Goal: Transaction & Acquisition: Purchase product/service

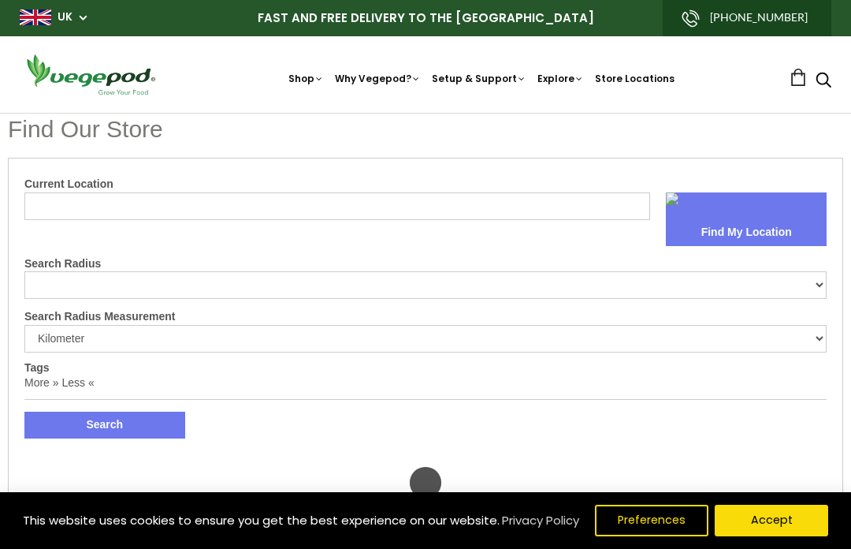
select select "m"
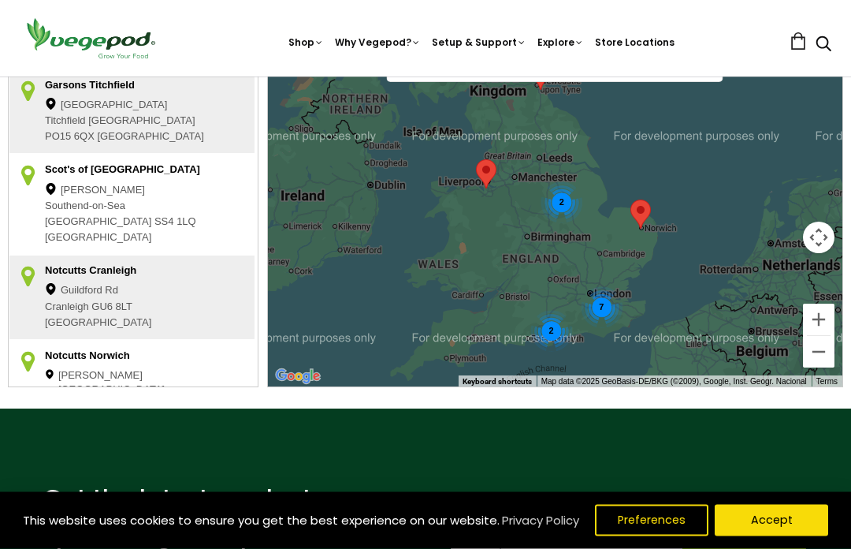
scroll to position [523, 0]
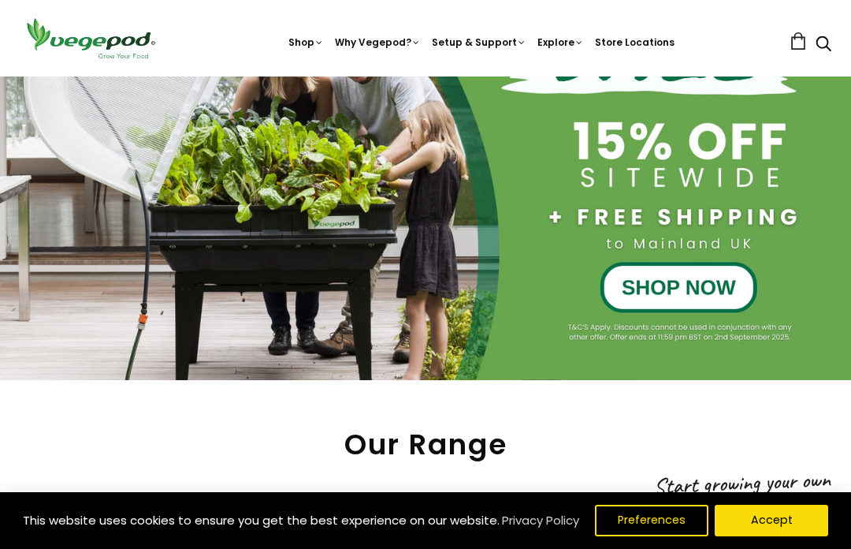
scroll to position [255, 0]
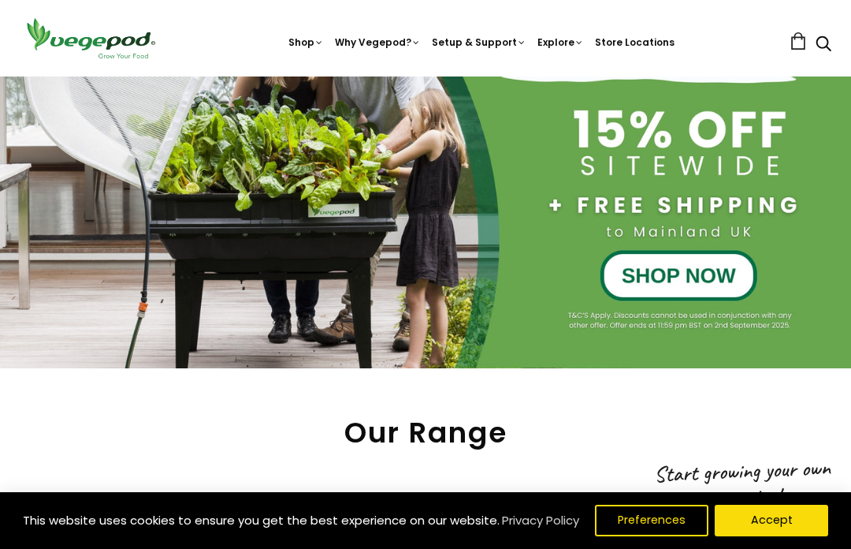
click at [779, 536] on button "Accept" at bounding box center [772, 521] width 114 height 32
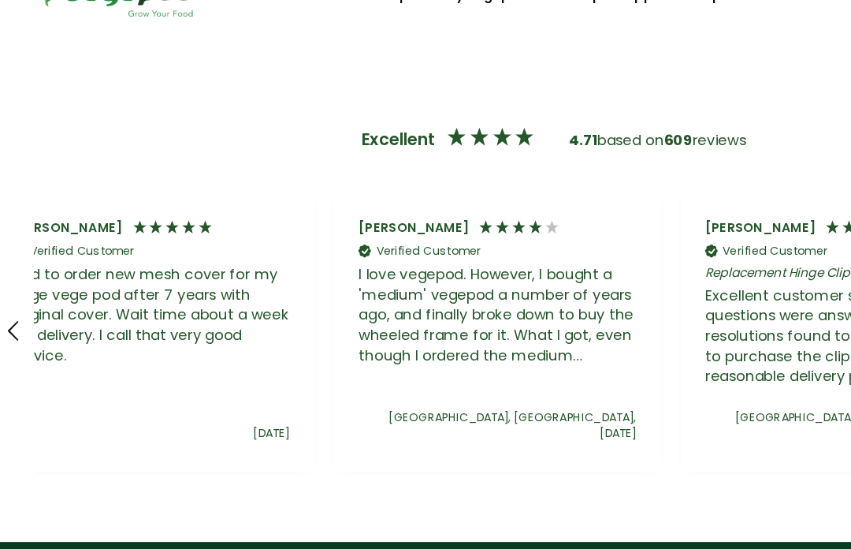
scroll to position [0, 844]
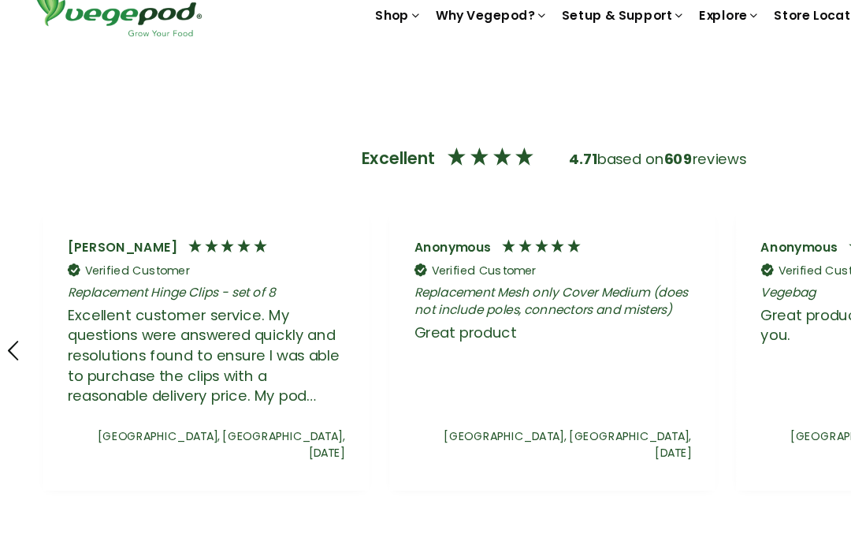
scroll to position [0, 1332]
click at [389, 233] on div "Verified Customer" at bounding box center [373, 239] width 80 height 12
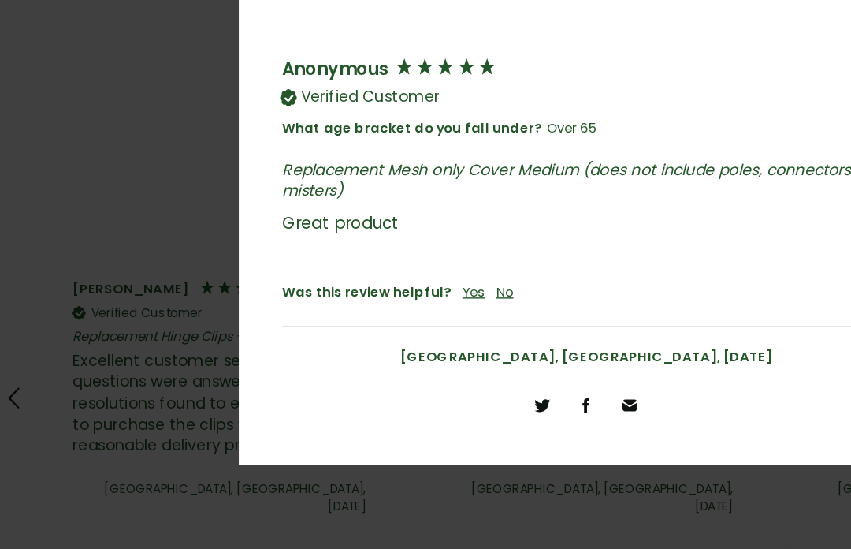
scroll to position [2907, 0]
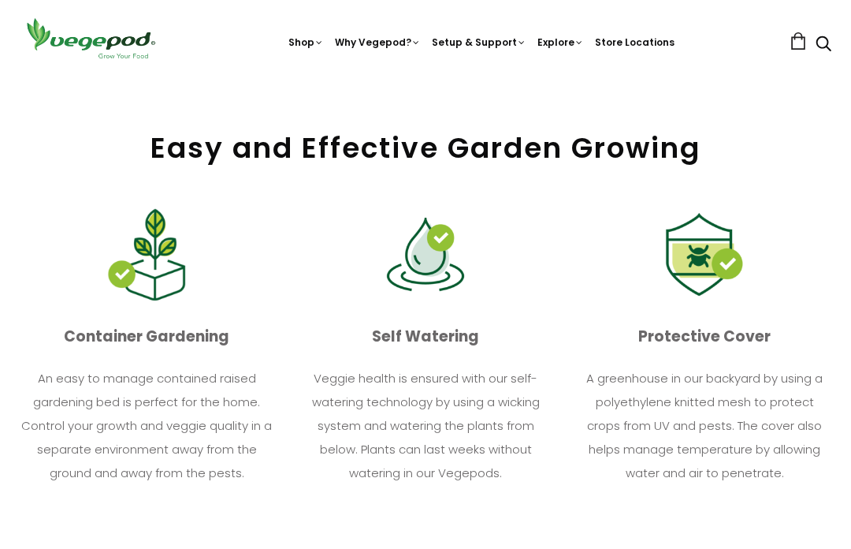
scroll to position [1488, 0]
click at [741, 432] on p "A greenhouse in our backyard by using a polyethylene knitted mesh to protect cr…" at bounding box center [705, 426] width 254 height 118
click at [750, 343] on p "Protective Cover" at bounding box center [705, 337] width 254 height 30
click at [751, 352] on p "Protective Cover" at bounding box center [705, 337] width 254 height 30
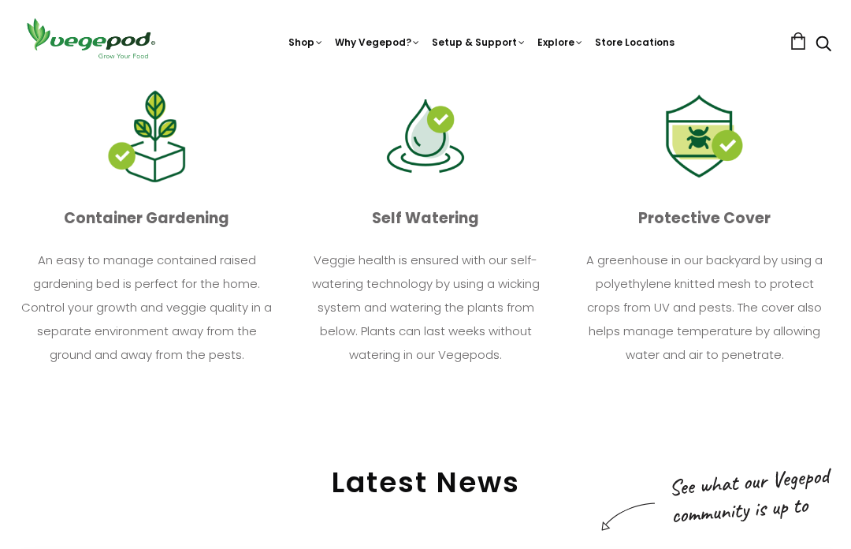
scroll to position [0, 799]
click at [426, 76] on img at bounding box center [426, 76] width 0 height 0
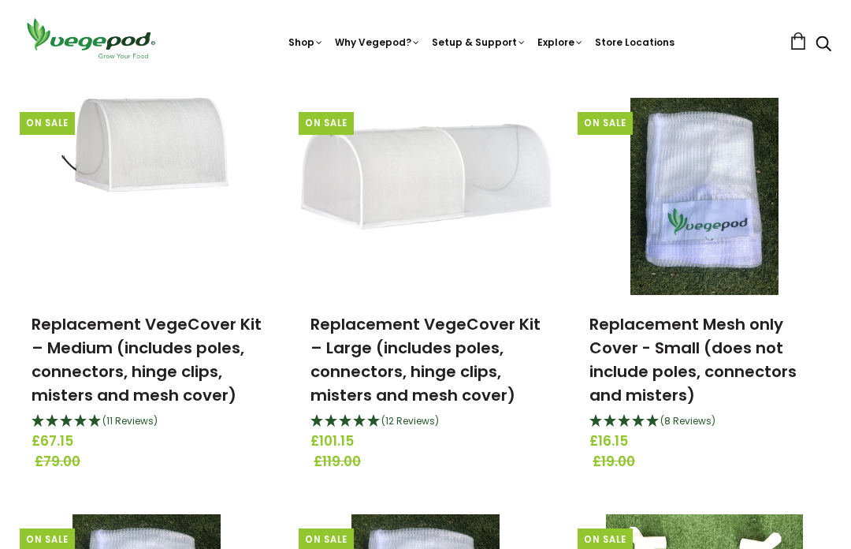
scroll to position [982, 0]
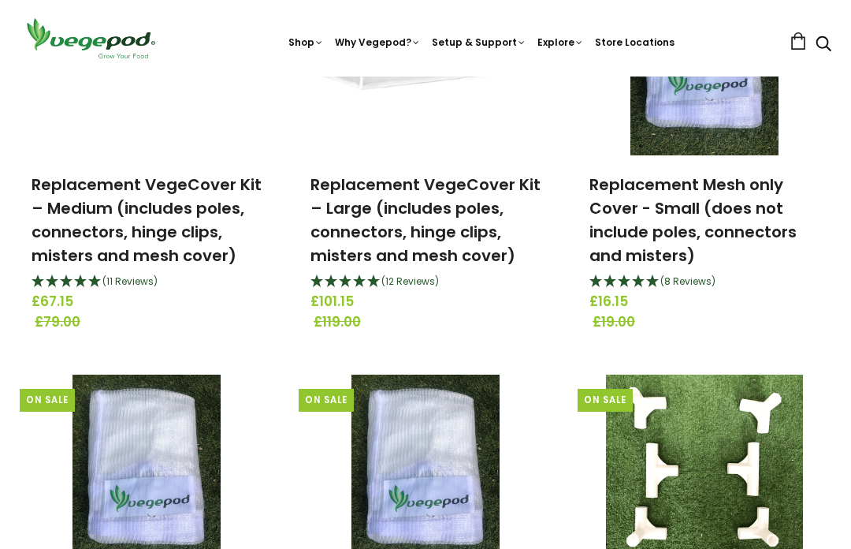
click at [207, 227] on link "Replacement VegeCover Kit – Medium (includes poles, connectors, hinge clips, mi…" at bounding box center [147, 220] width 230 height 93
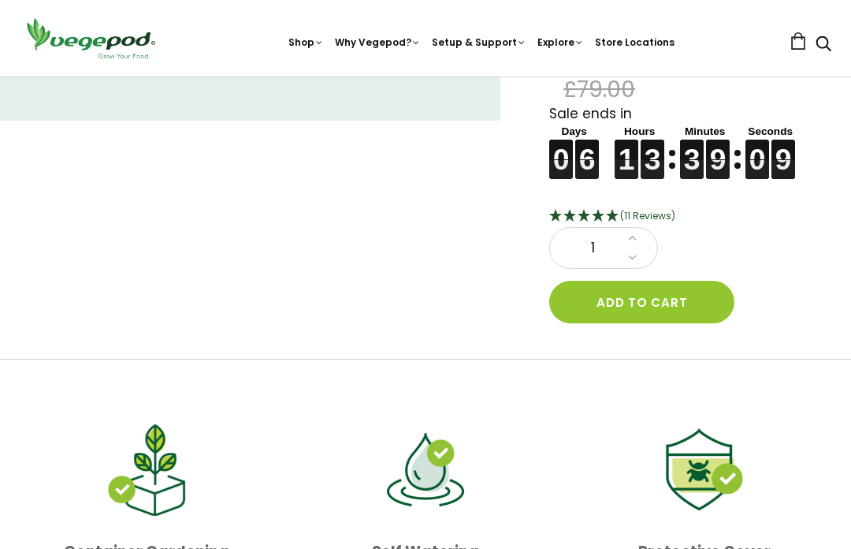
scroll to position [299, 0]
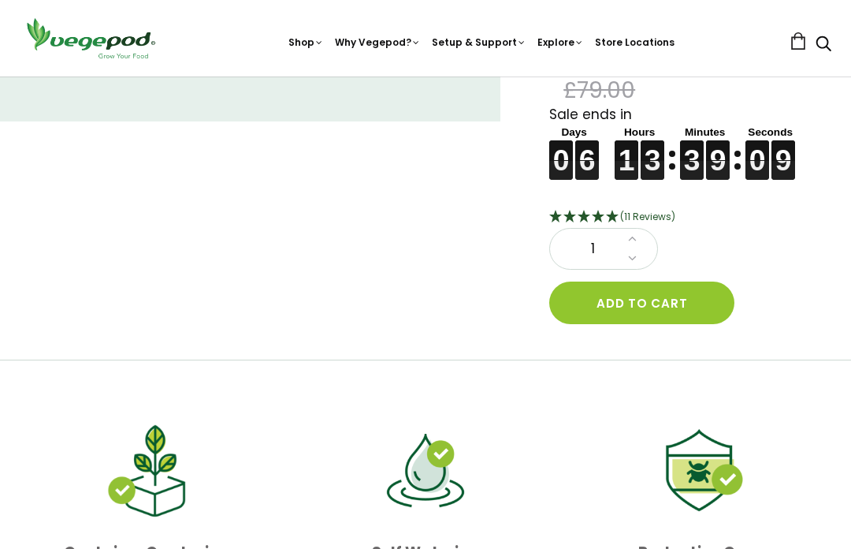
click at [687, 281] on button "Add to cart" at bounding box center [641, 302] width 185 height 43
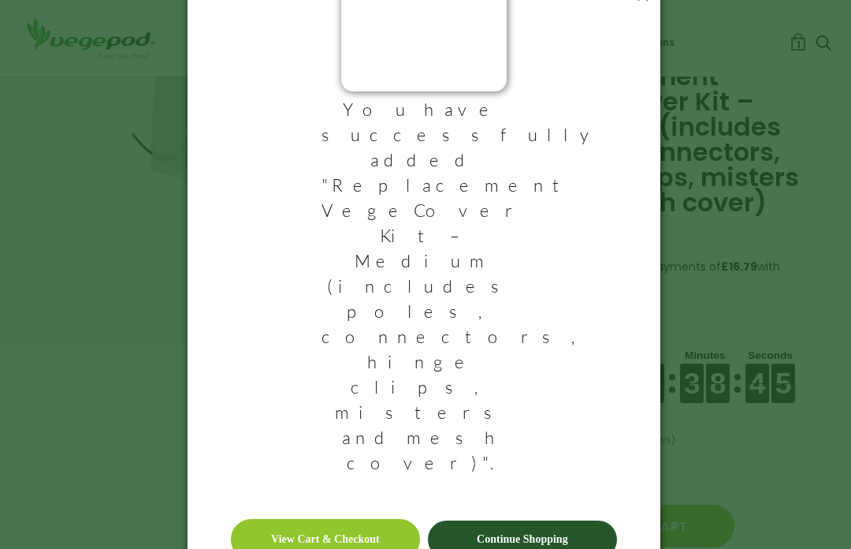
scroll to position [108, 0]
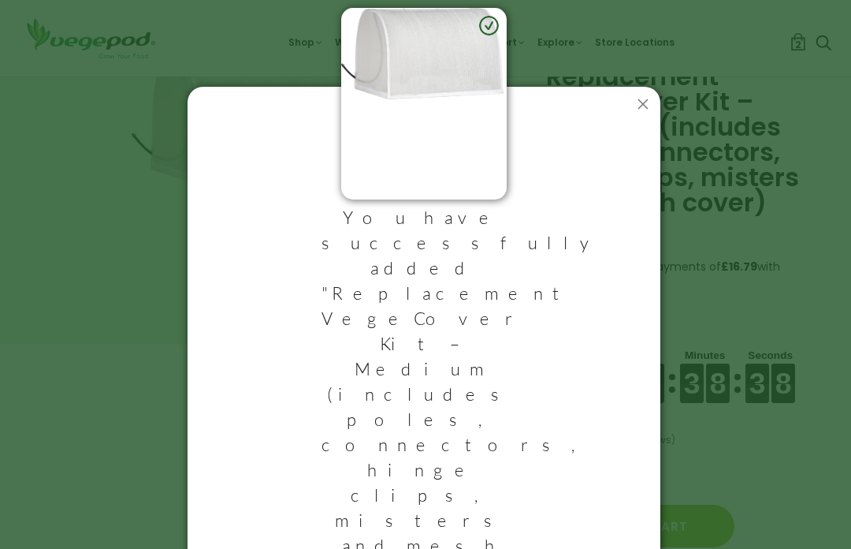
scroll to position [0, 0]
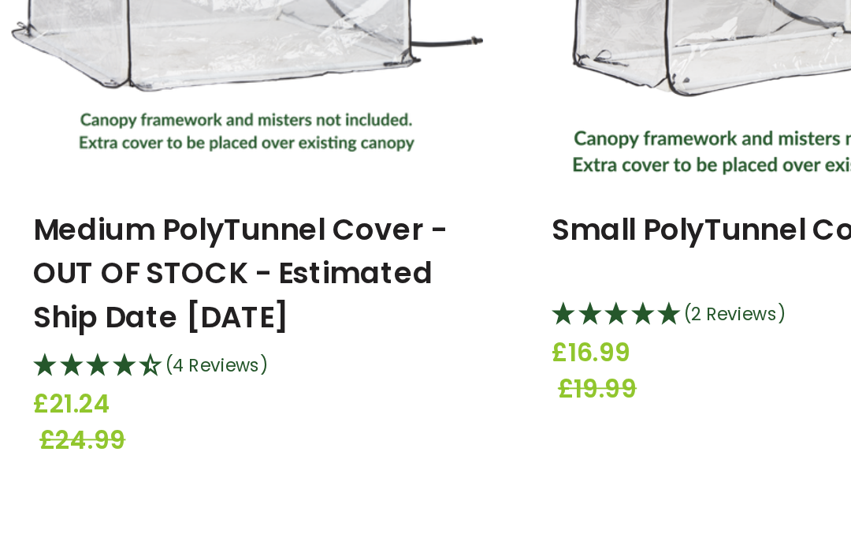
scroll to position [546, 0]
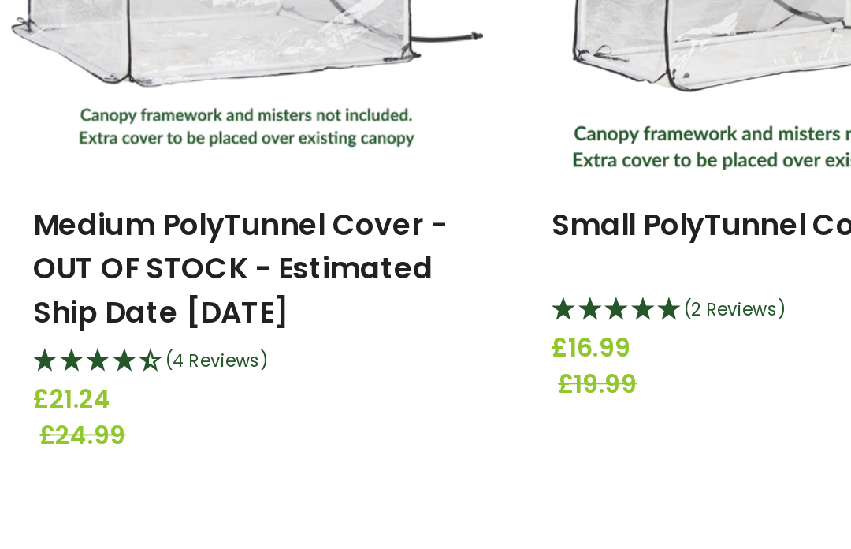
click at [133, 411] on span "(4 Reviews)" at bounding box center [129, 417] width 55 height 13
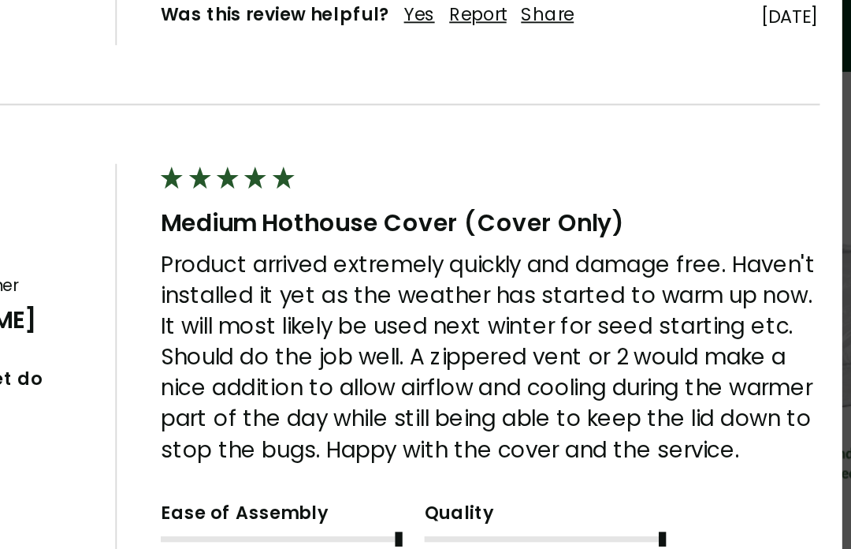
scroll to position [1045, 0]
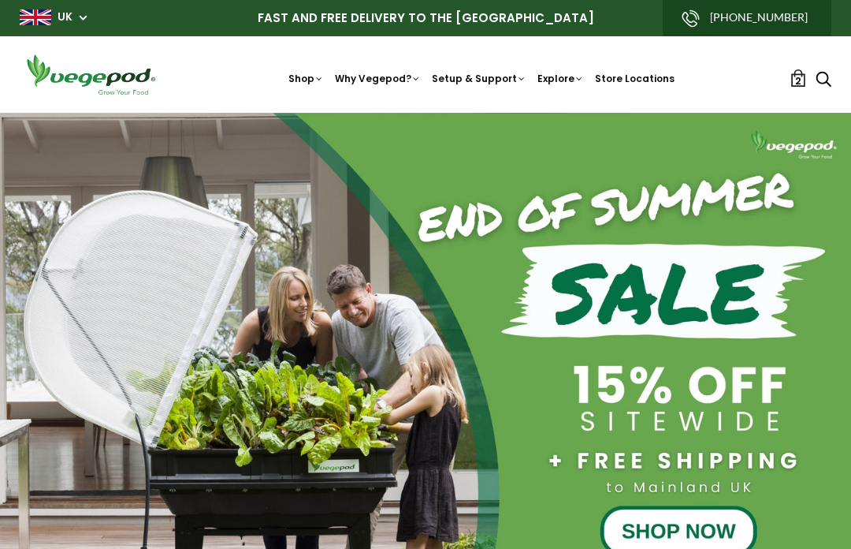
click at [137, 4] on p "FAST AND FREE DELIVERY TO THE [GEOGRAPHIC_DATA]" at bounding box center [426, 18] width 812 height 36
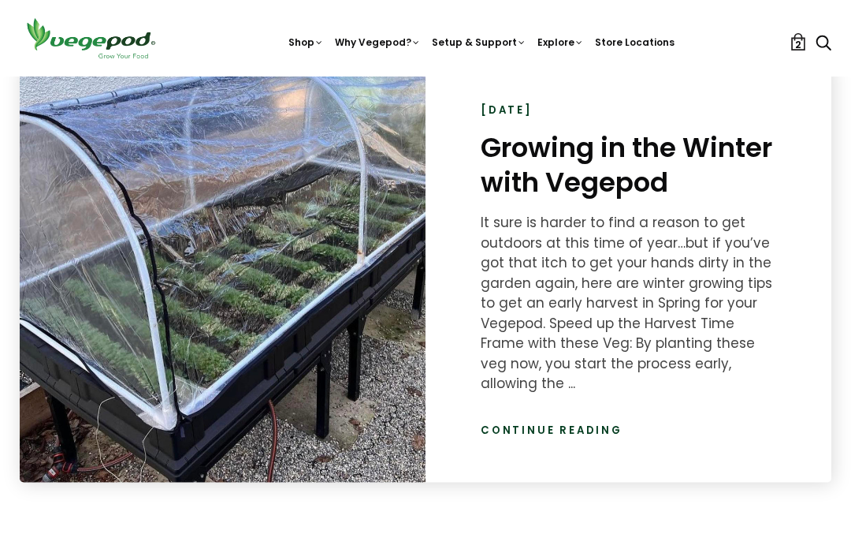
scroll to position [2109, 0]
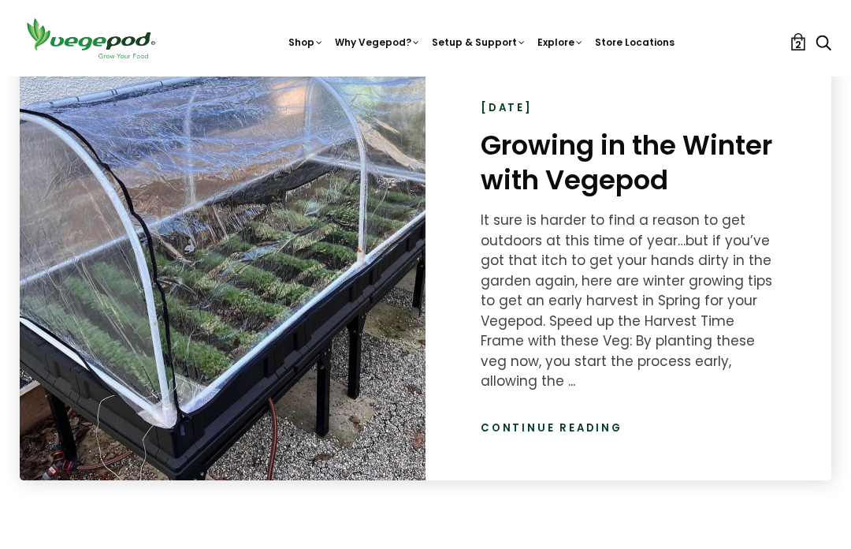
click at [598, 420] on link "Continue reading" at bounding box center [552, 428] width 142 height 16
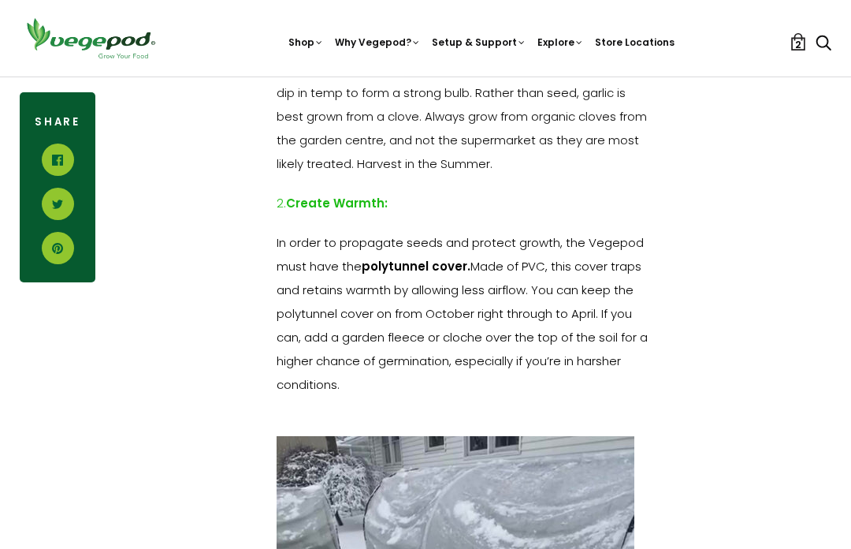
scroll to position [2107, 0]
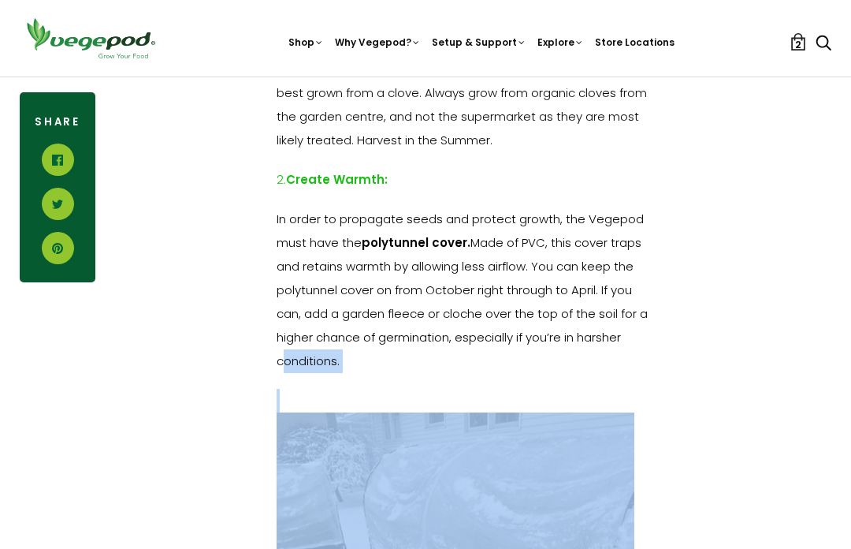
click at [781, 460] on div "It sure is harder to find a reason to get outdoors at this time of year…but if …" at bounding box center [463, 104] width 736 height 2909
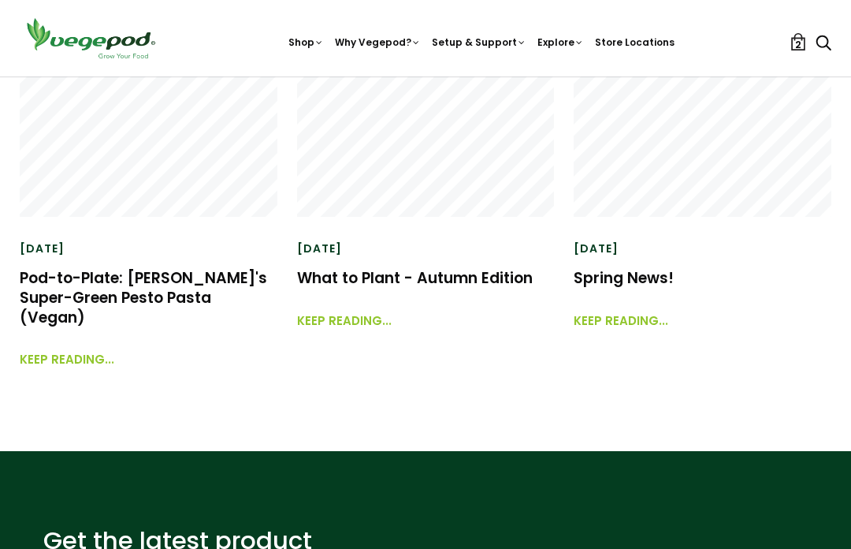
scroll to position [3920, 0]
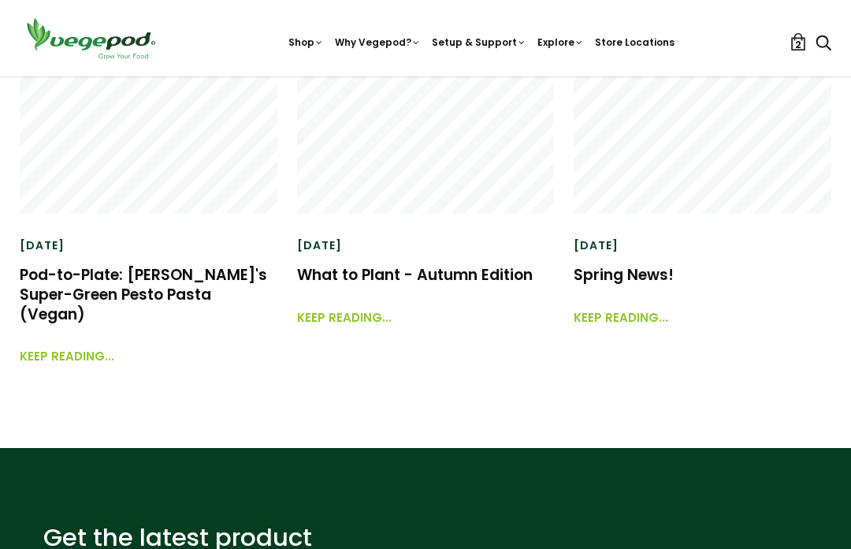
click at [219, 295] on link "Pod-to-Plate: [PERSON_NAME]'s Super-Green Pesto Pasta (Vegan)" at bounding box center [144, 294] width 248 height 60
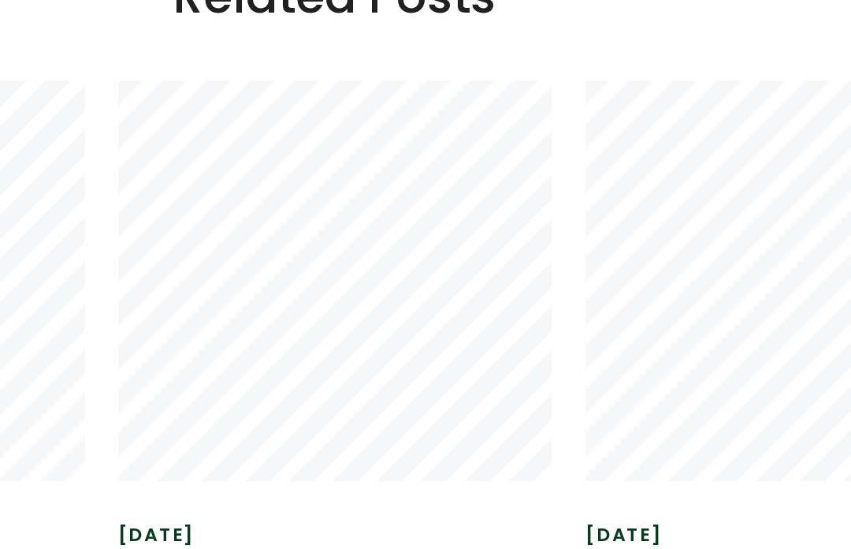
scroll to position [2901, 0]
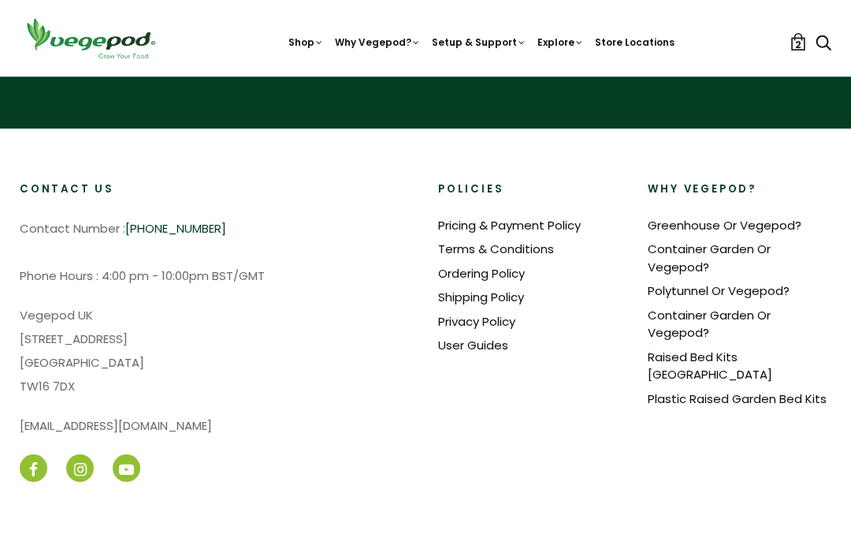
scroll to position [2681, 0]
click at [795, 390] on link "Plastic Raised Garden Bed Kits" at bounding box center [737, 398] width 179 height 17
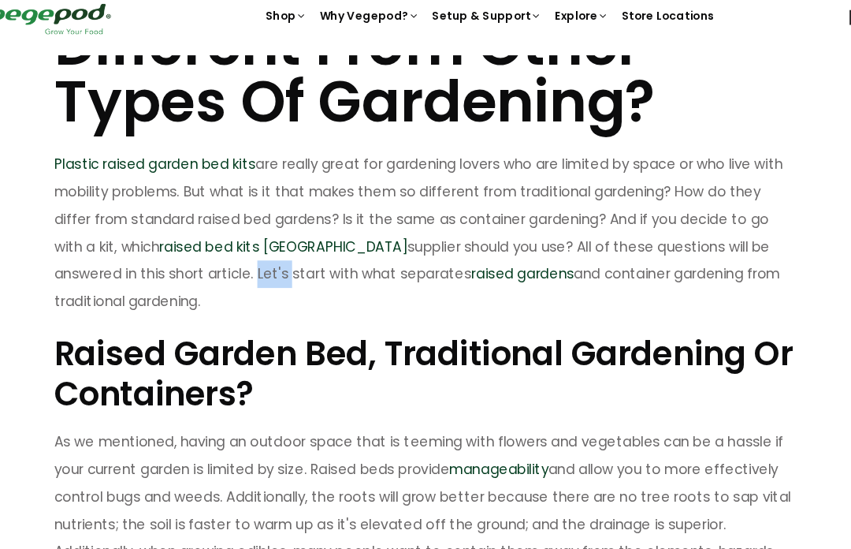
scroll to position [248, 0]
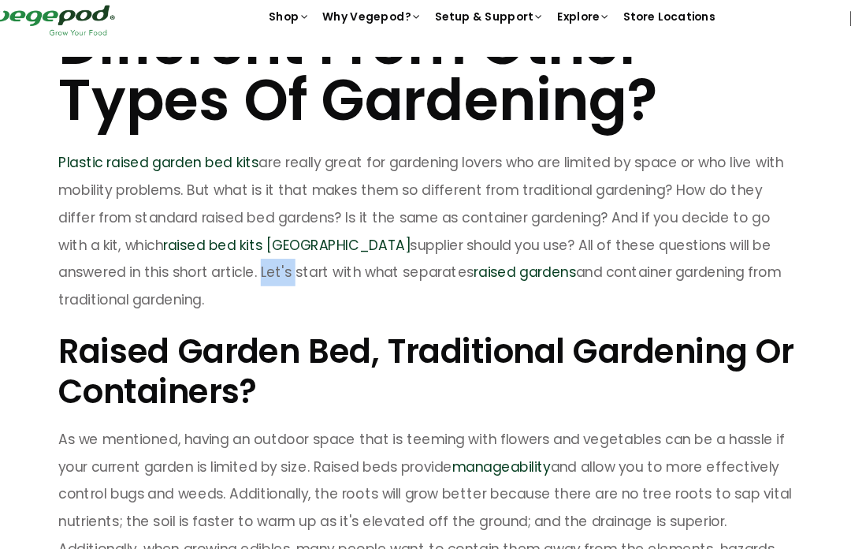
click at [530, 315] on h2 "Raised Garden Bed, Traditional Gardening Or Containers?" at bounding box center [425, 349] width 639 height 68
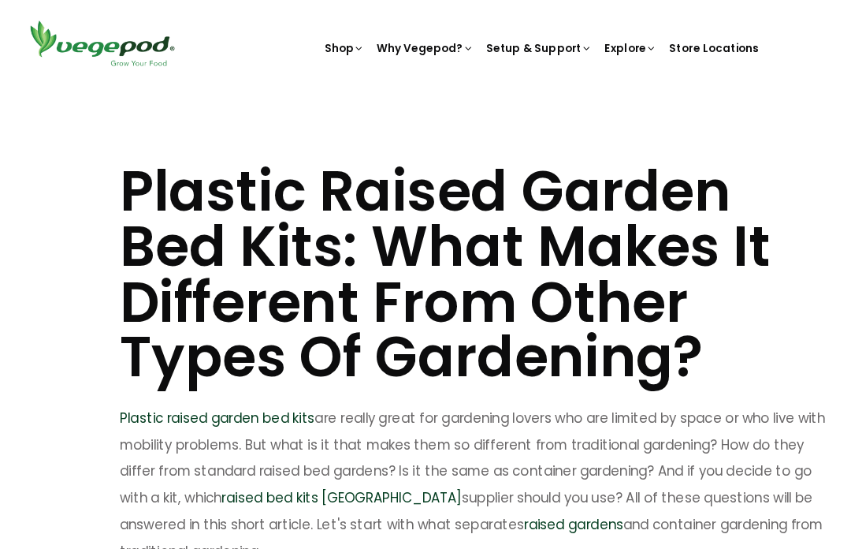
scroll to position [0, 0]
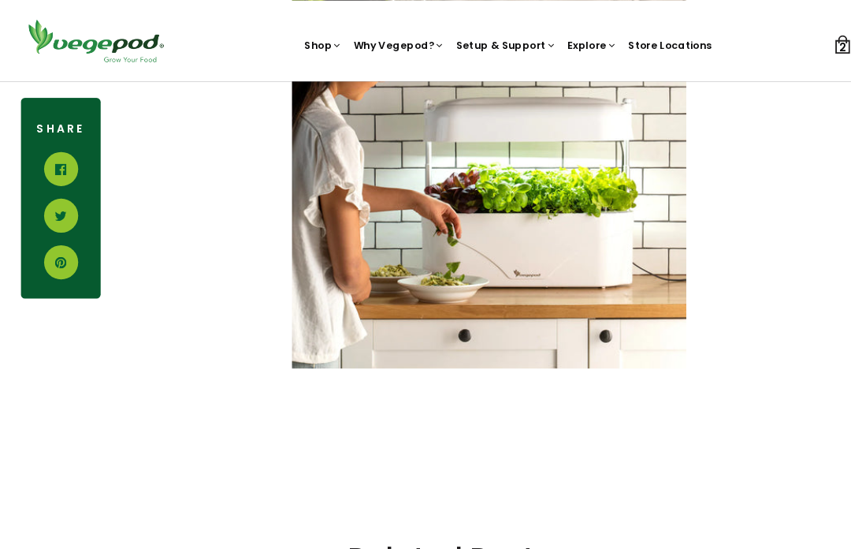
scroll to position [3249, 0]
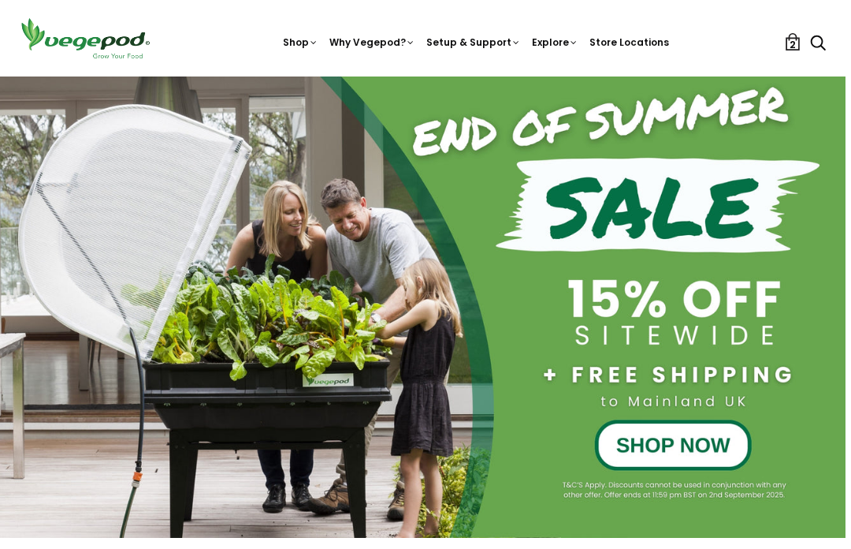
scroll to position [0, 6]
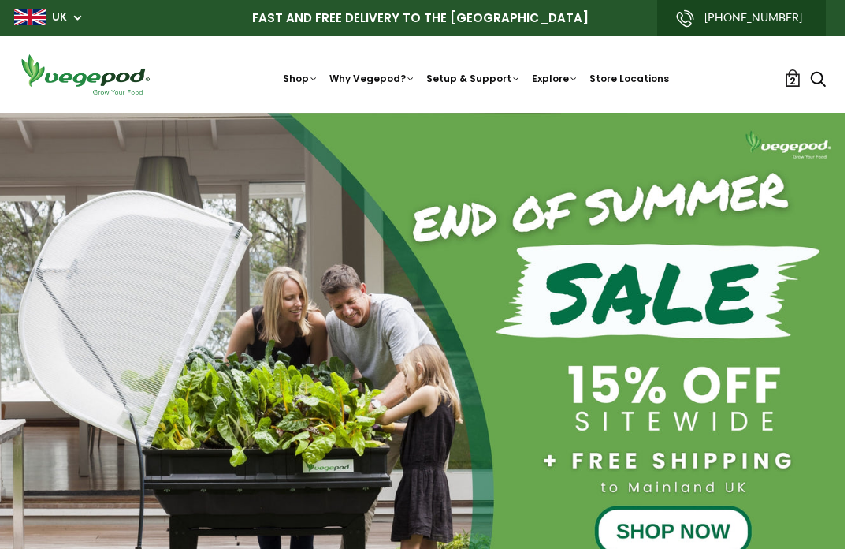
click at [385, 68] on nav "Shop Vegepod Bundles Vegepods Stands & Trolleys Kitchen Garden Accessories & Ot…" at bounding box center [476, 75] width 616 height 24
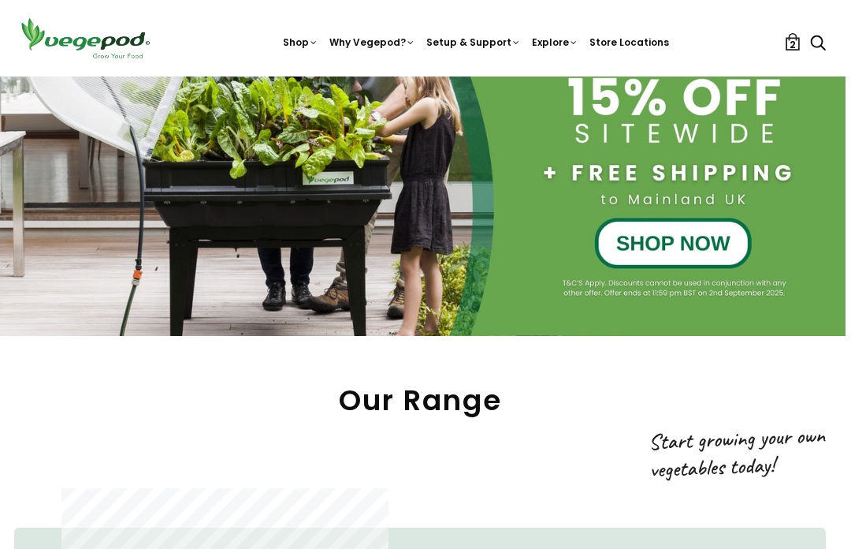
scroll to position [285, 6]
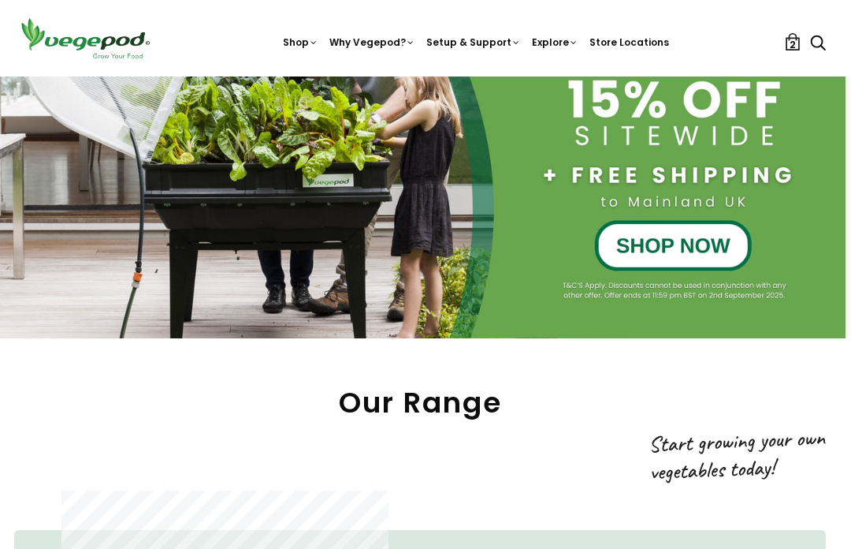
click at [724, 241] on div at bounding box center [419, 82] width 851 height 511
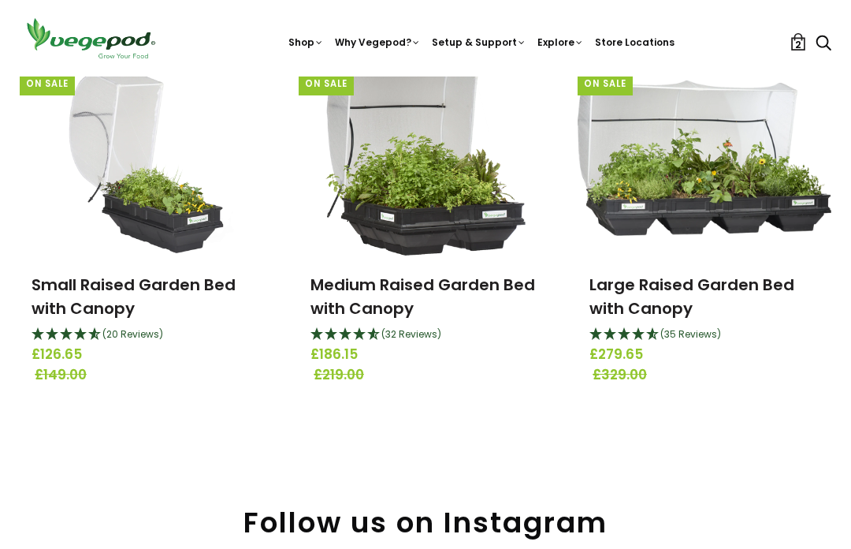
scroll to position [240, 0]
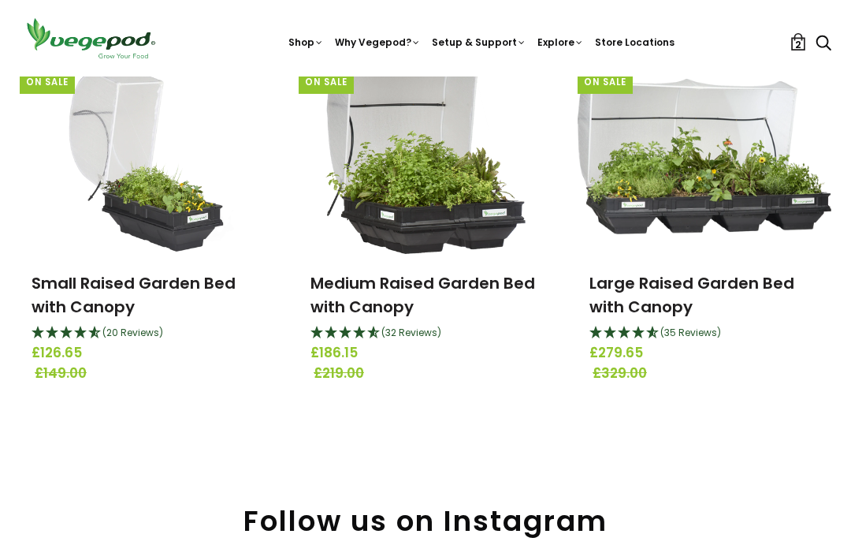
click at [479, 210] on img at bounding box center [426, 155] width 200 height 197
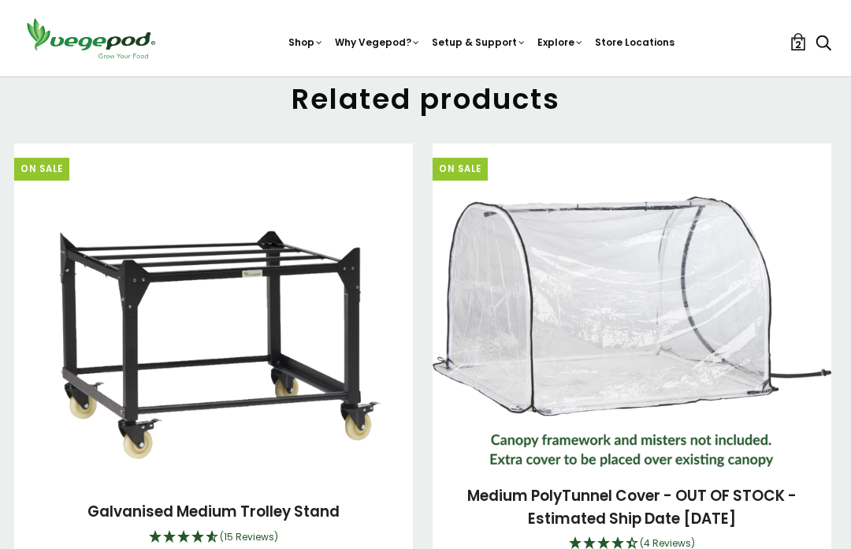
scroll to position [2585, 0]
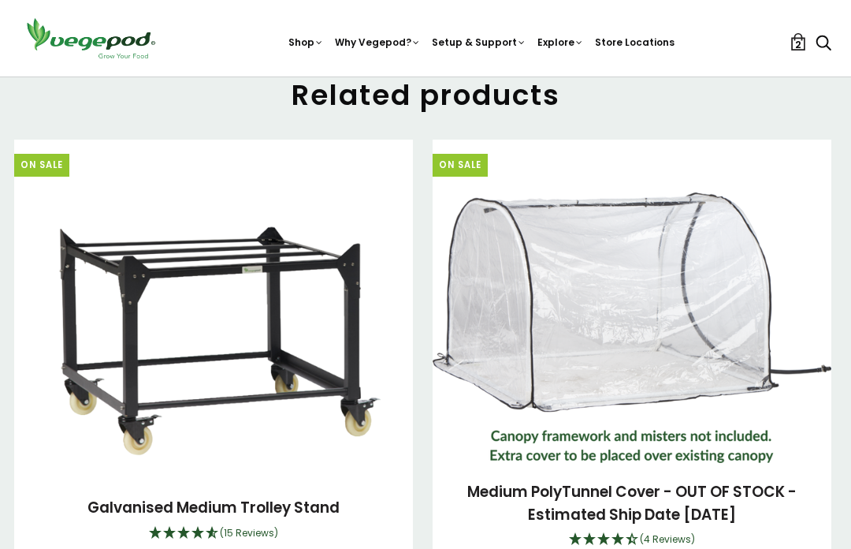
click at [681, 531] on div "(4 Reviews)" at bounding box center [632, 540] width 375 height 20
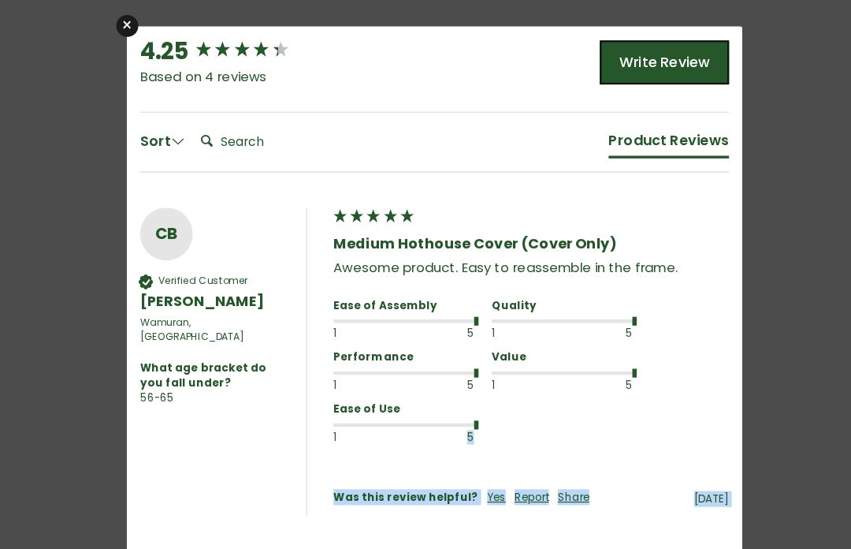
scroll to position [680, 0]
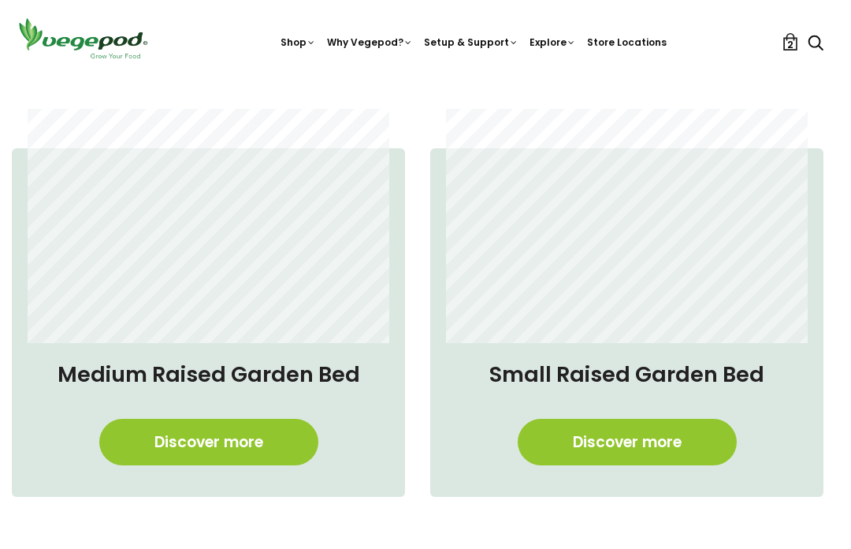
scroll to position [963, 8]
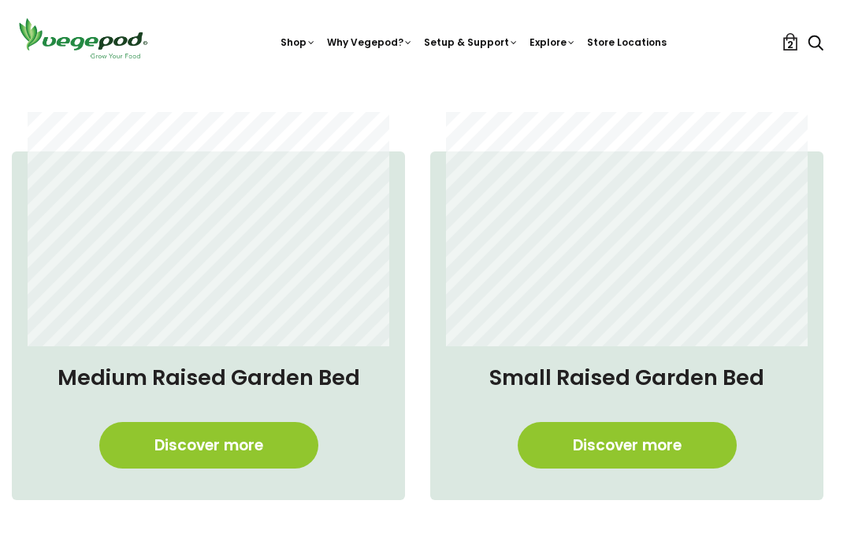
click at [276, 443] on link "Discover more" at bounding box center [208, 445] width 219 height 47
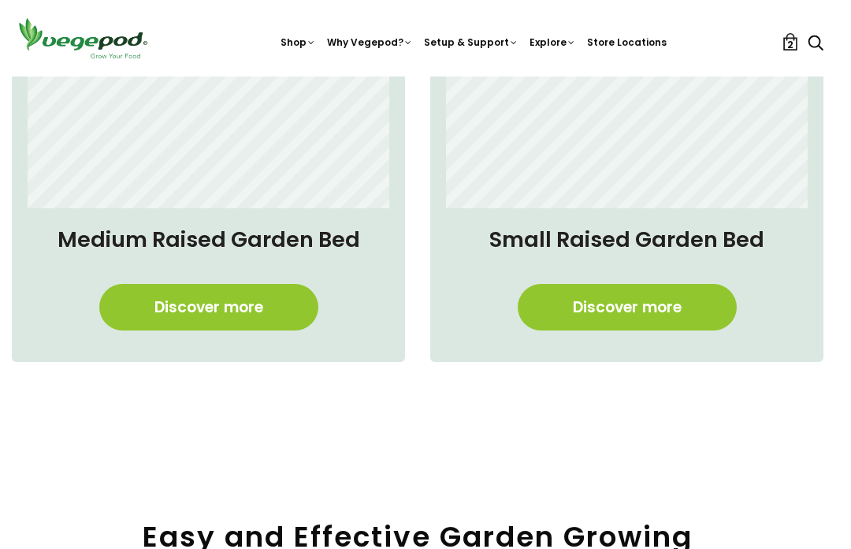
scroll to position [0, 533]
click at [273, 292] on link "Discover more" at bounding box center [208, 307] width 219 height 47
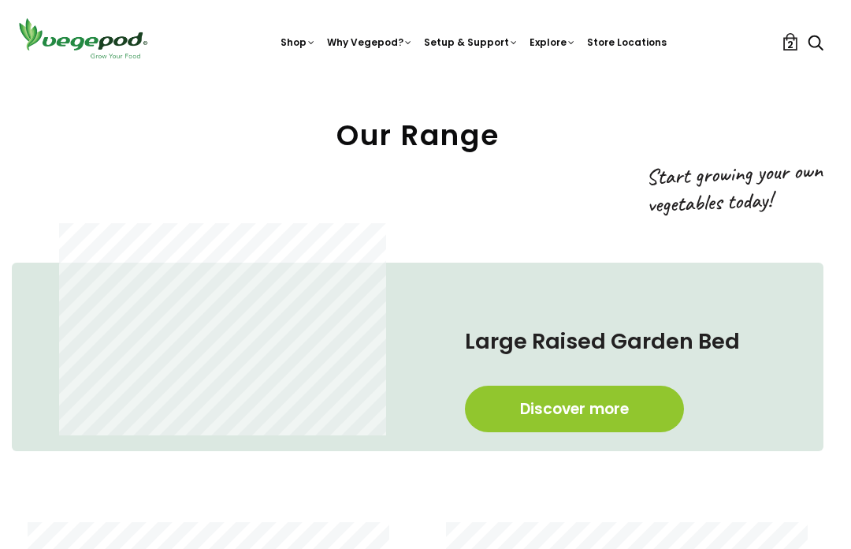
scroll to position [548, 8]
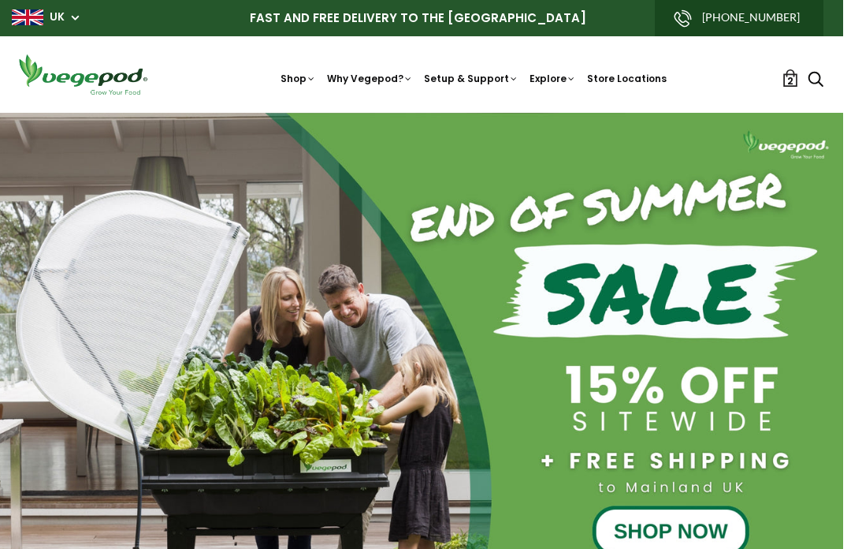
scroll to position [0, 799]
click at [393, 14] on p "FAST AND FREE DELIVERY TO THE [GEOGRAPHIC_DATA]" at bounding box center [418, 18] width 812 height 36
click at [524, 19] on p "FAST AND FREE DELIVERY TO THE [GEOGRAPHIC_DATA]" at bounding box center [418, 18] width 812 height 36
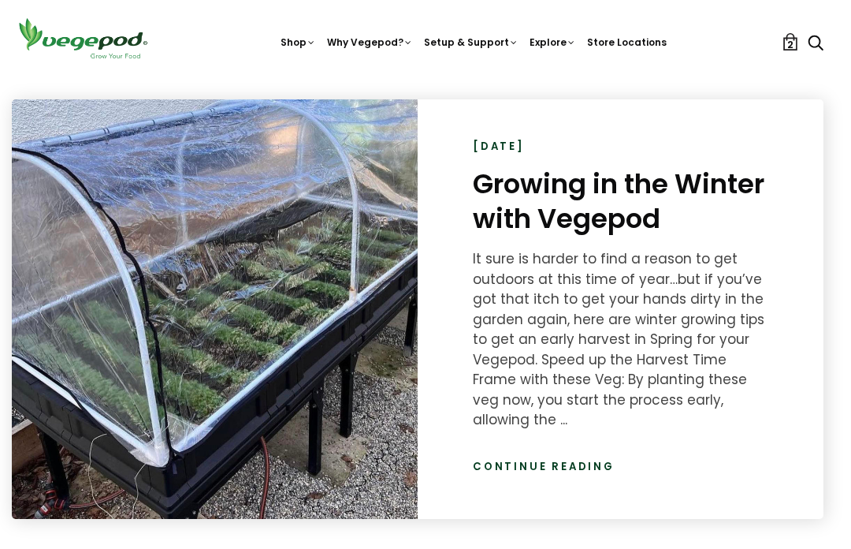
scroll to position [0, 1332]
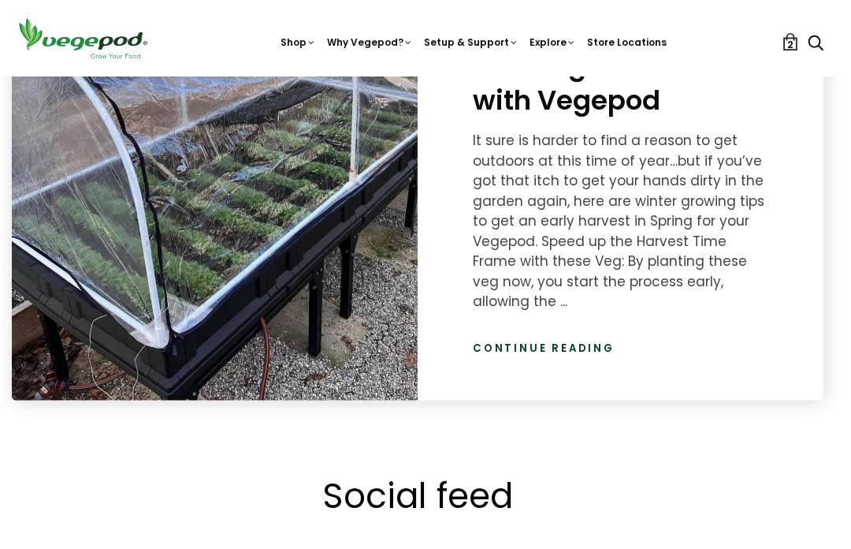
click at [599, 341] on link "Continue reading" at bounding box center [544, 349] width 142 height 16
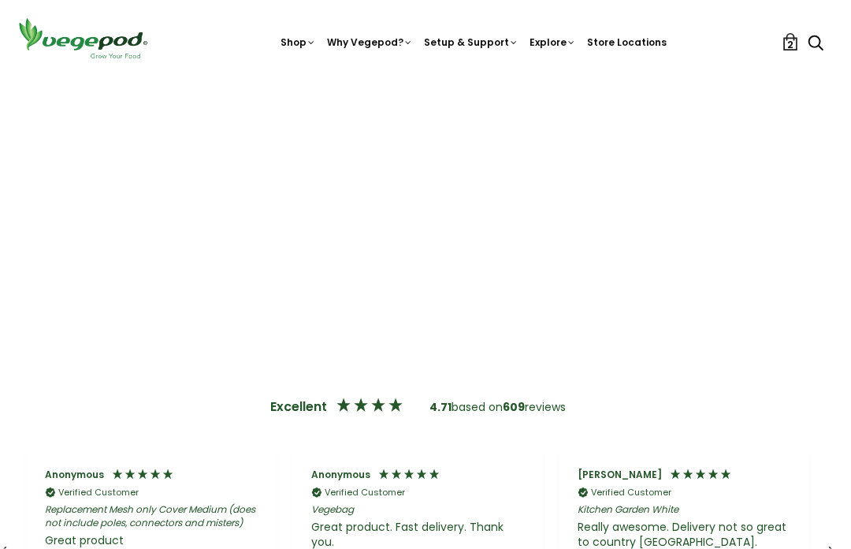
scroll to position [2646, 8]
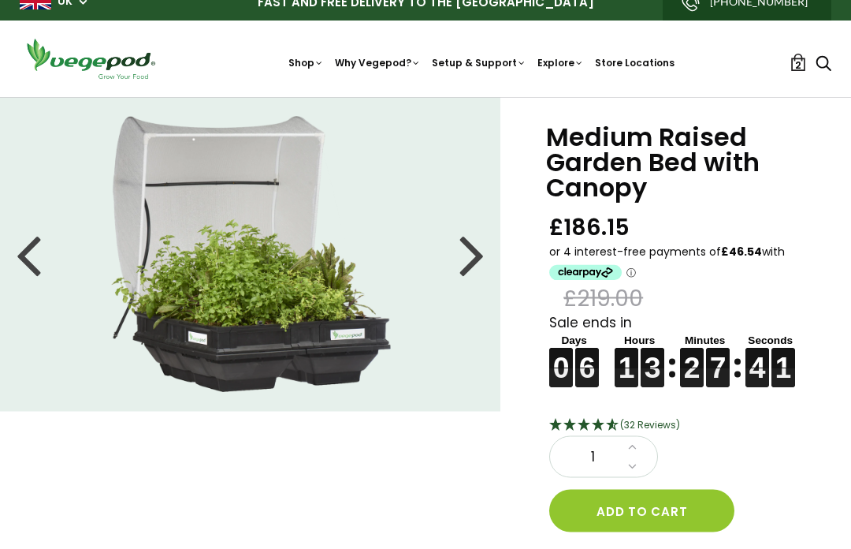
scroll to position [16, 0]
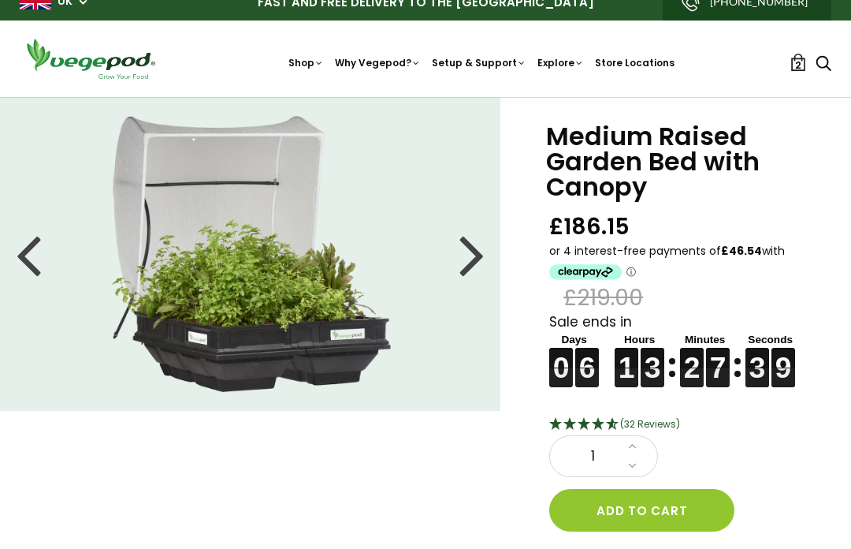
click at [605, 143] on h1 "Medium Raised Garden Bed with Canopy" at bounding box center [679, 162] width 266 height 76
click at [631, 134] on h1 "Medium Raised Garden Bed with Canopy" at bounding box center [679, 162] width 266 height 76
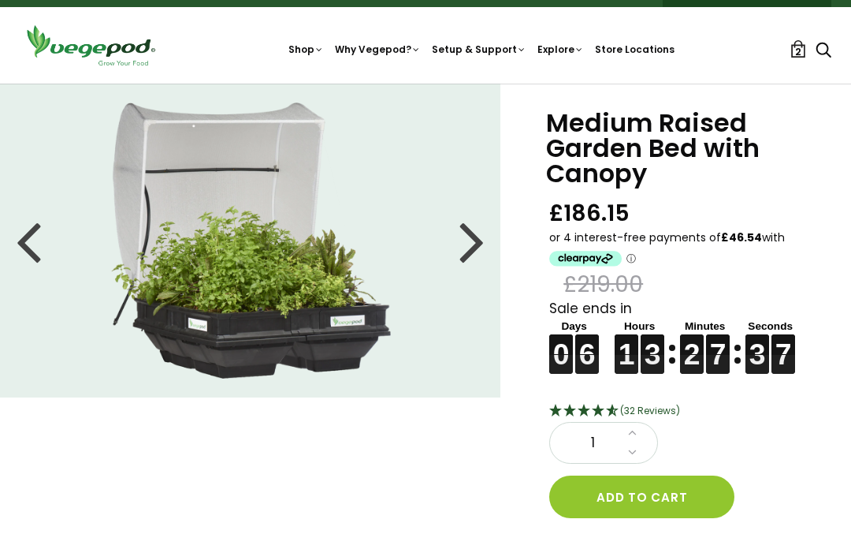
click at [676, 136] on h1 "Medium Raised Garden Bed with Canopy" at bounding box center [679, 148] width 266 height 76
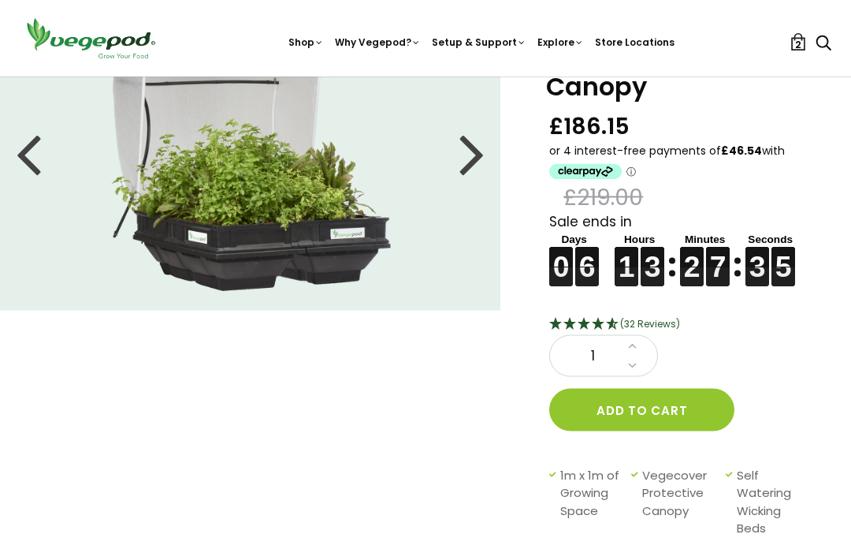
scroll to position [0, 0]
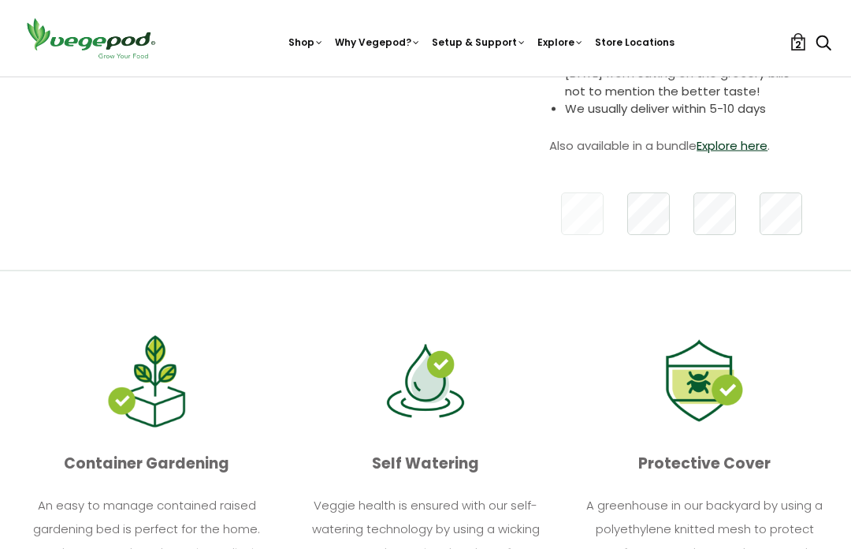
scroll to position [689, 0]
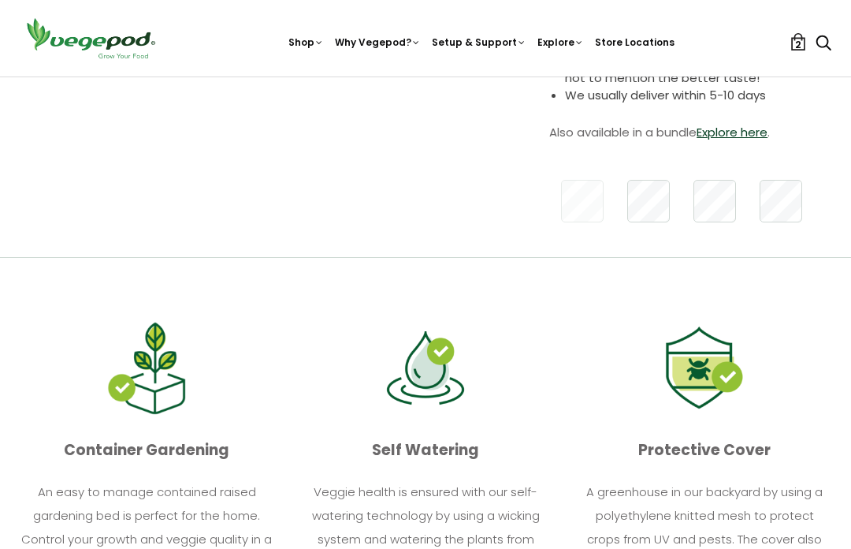
click at [733, 451] on p "Protective Cover" at bounding box center [705, 450] width 254 height 30
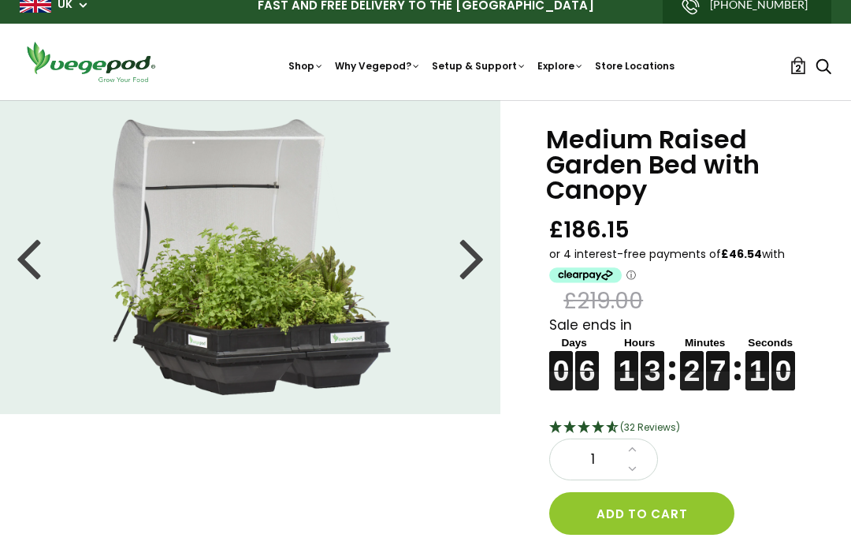
scroll to position [0, 0]
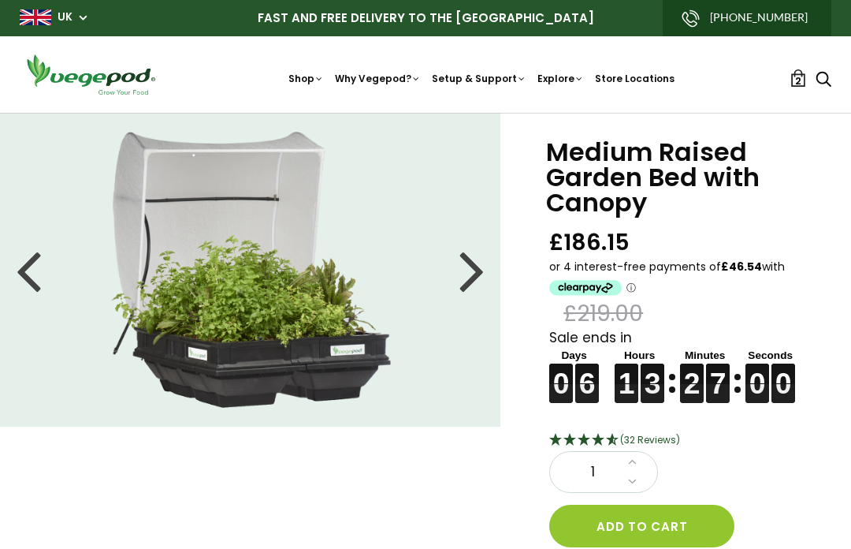
click at [472, 374] on li at bounding box center [250, 270] width 501 height 276
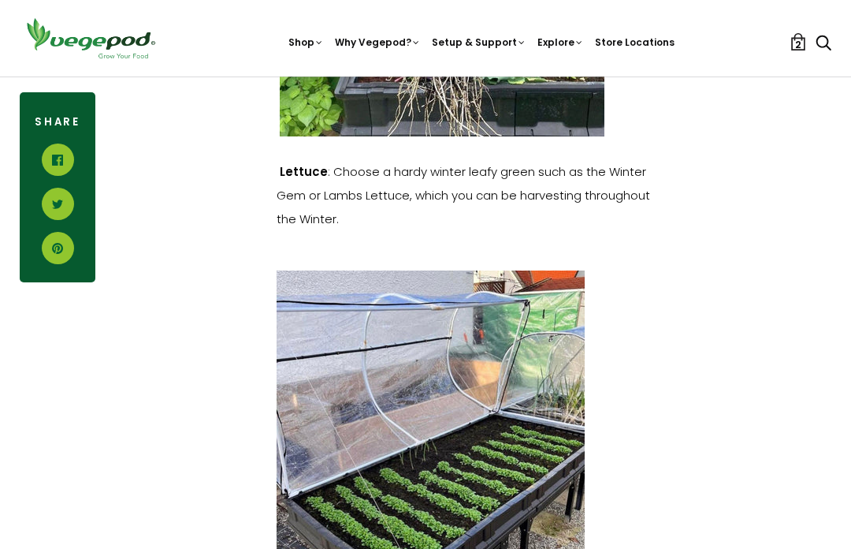
scroll to position [1451, 0]
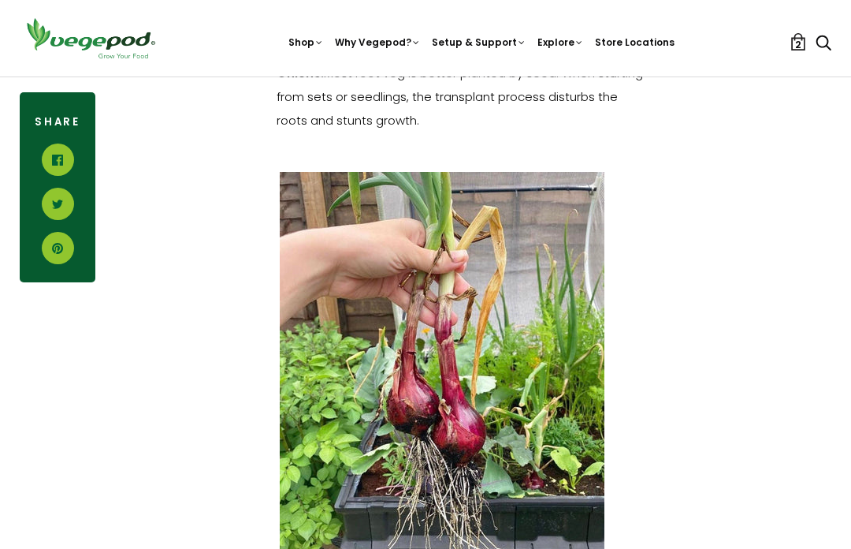
scroll to position [991, 0]
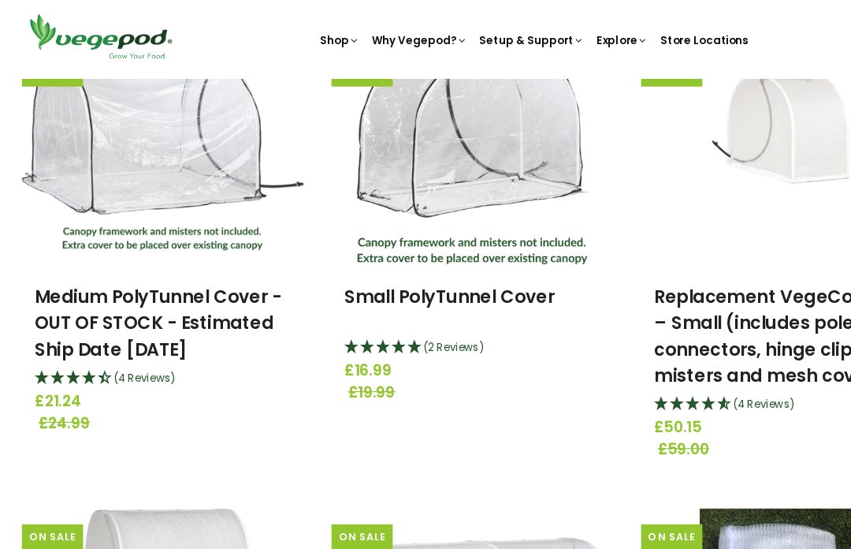
scroll to position [619, 0]
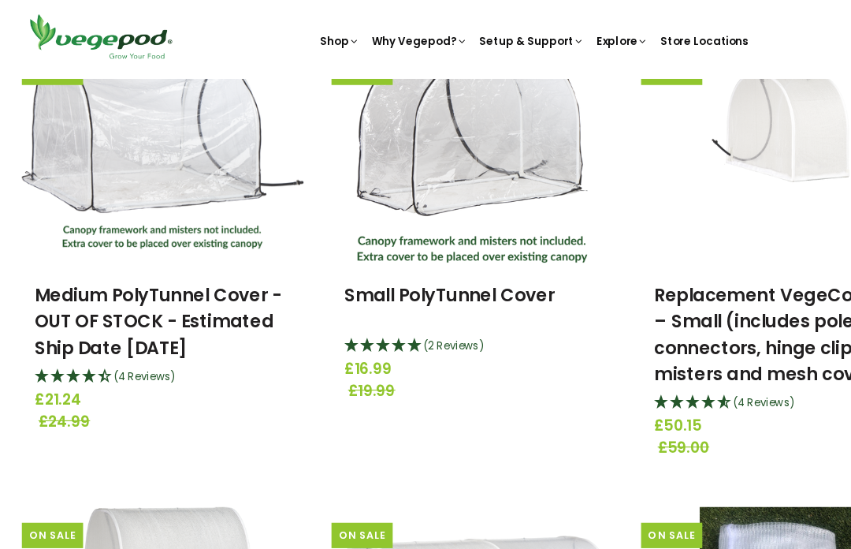
click at [200, 282] on link "Medium PolyTunnel Cover - OUT OF STOCK - Estimated Ship Date [DATE]" at bounding box center [143, 294] width 222 height 69
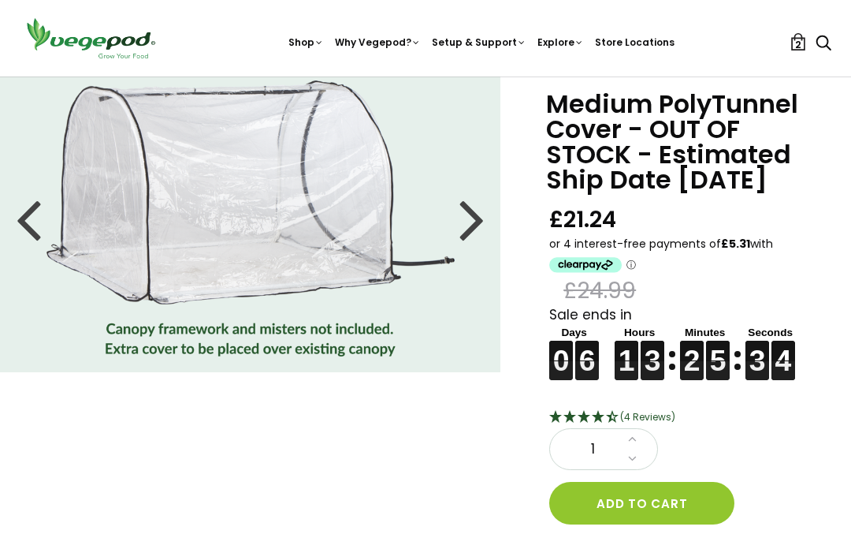
scroll to position [49, 0]
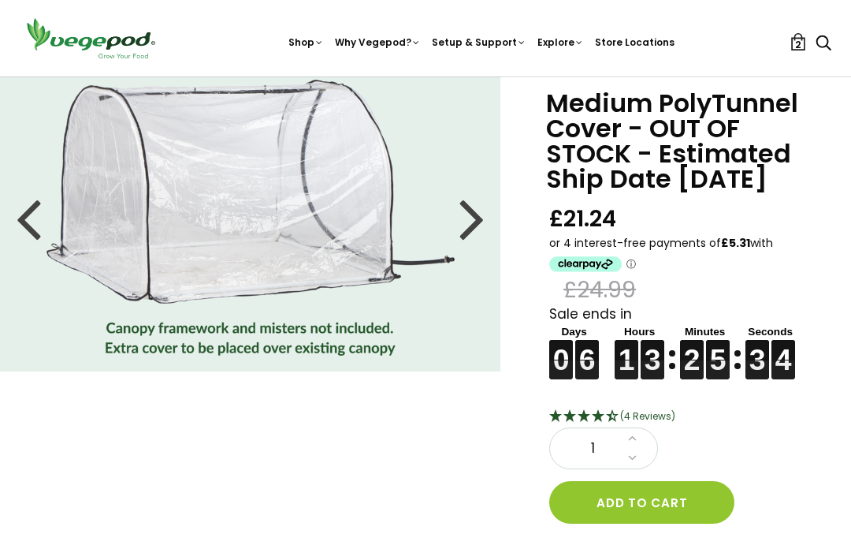
click at [678, 518] on button "Add to cart" at bounding box center [641, 502] width 185 height 43
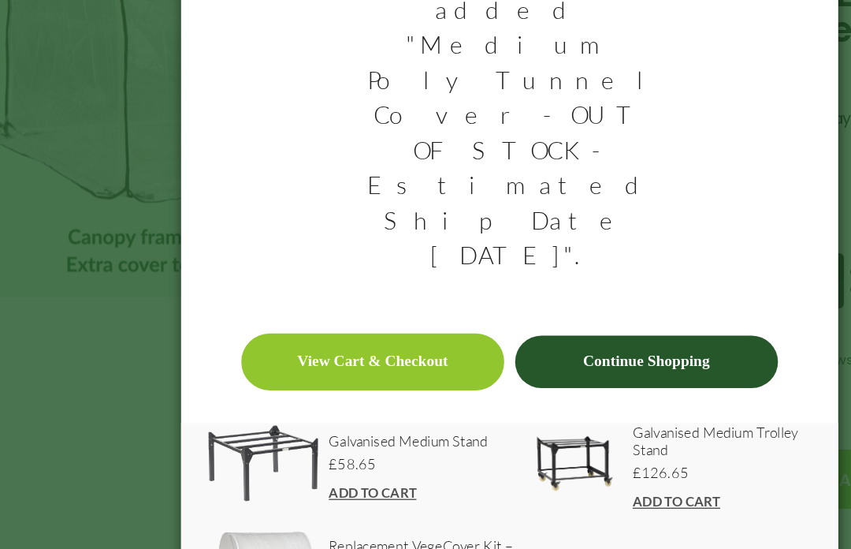
scroll to position [54, 0]
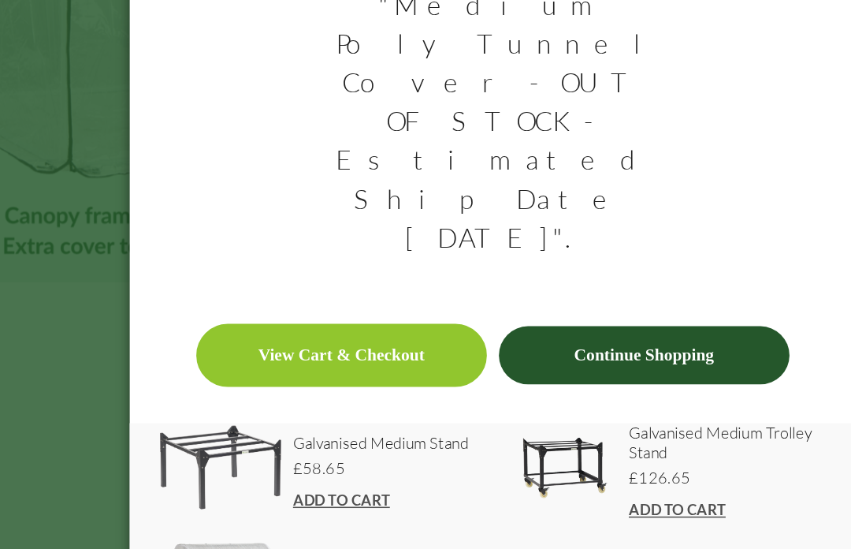
click at [276, 393] on link "View Cart & Checkout" at bounding box center [325, 413] width 189 height 41
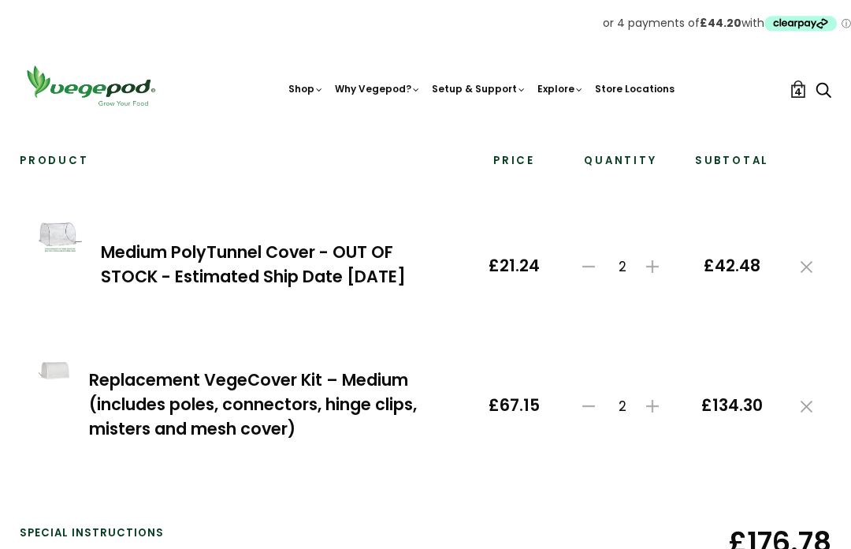
scroll to position [127, 0]
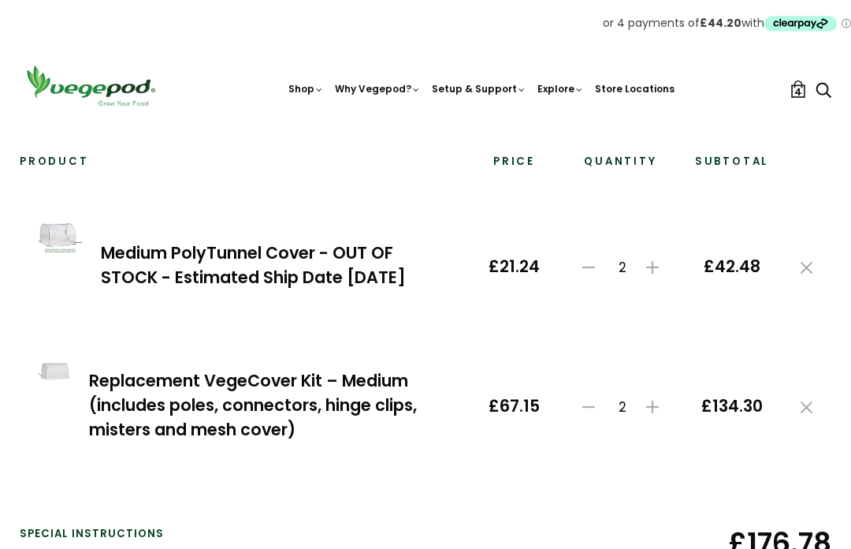
click at [589, 268] on icon at bounding box center [589, 267] width 13 height 13
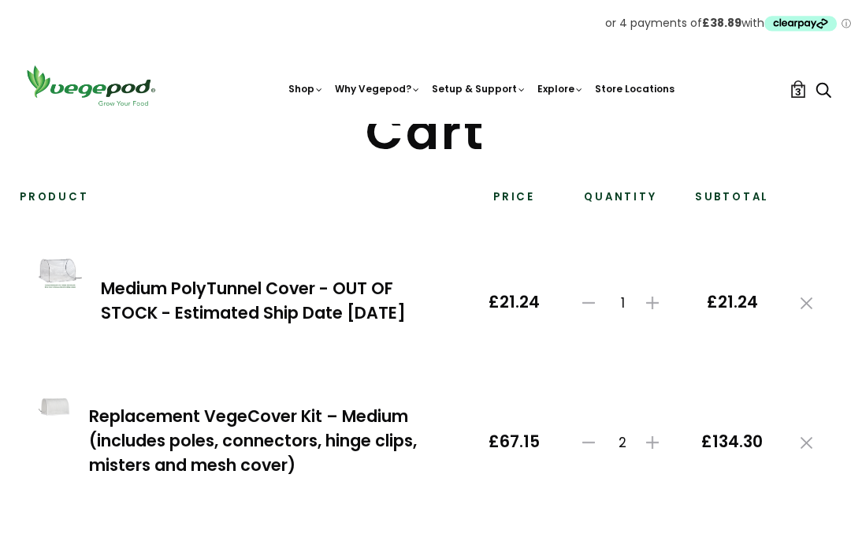
scroll to position [91, 0]
click at [598, 439] on link at bounding box center [589, 442] width 22 height 16
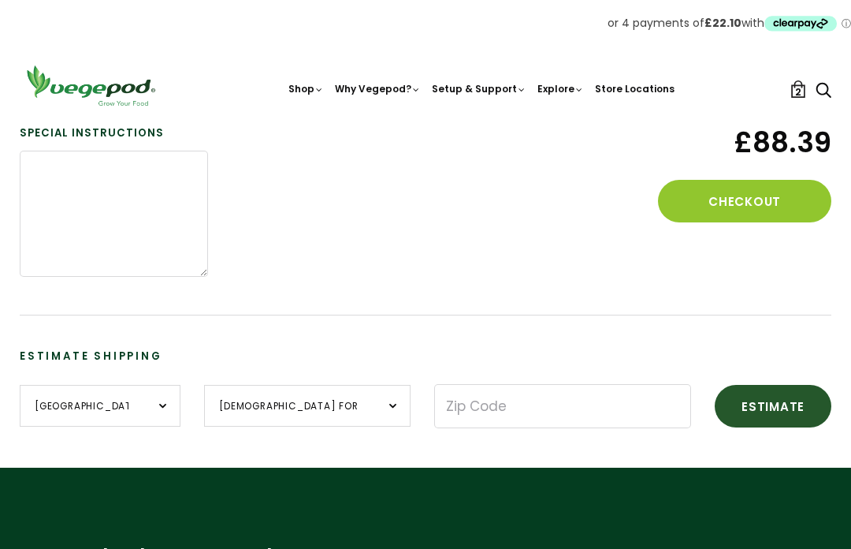
scroll to position [527, 0]
click at [773, 190] on button "Checkout" at bounding box center [744, 202] width 173 height 43
